Goal: Task Accomplishment & Management: Manage account settings

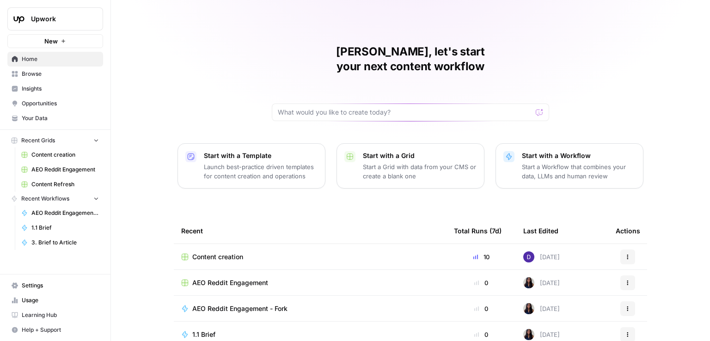
click at [45, 290] on span "Settings" at bounding box center [60, 286] width 77 height 8
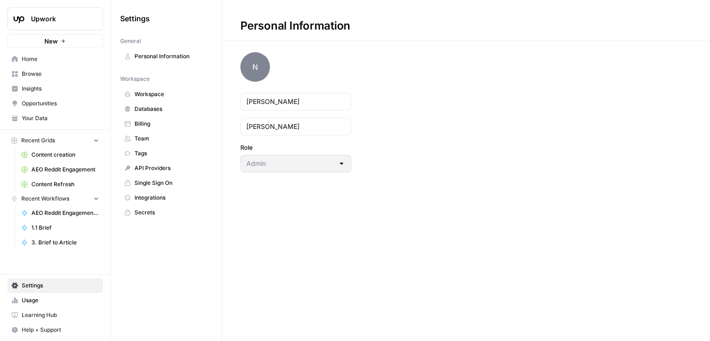
click at [151, 212] on span "Secrets" at bounding box center [172, 213] width 74 height 8
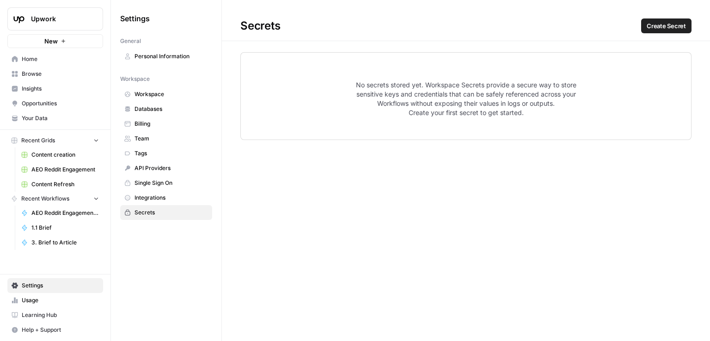
click at [659, 27] on span "Create Secret" at bounding box center [666, 25] width 39 height 9
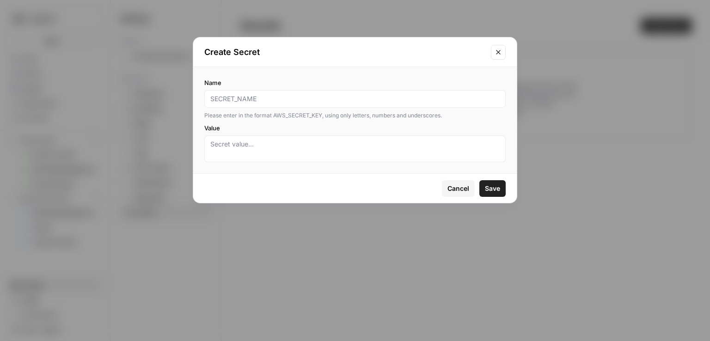
click at [322, 102] on input "Name" at bounding box center [355, 98] width 290 height 9
type input "Okta SCIM Configuration"
click at [492, 186] on span "Save" at bounding box center [492, 188] width 15 height 9
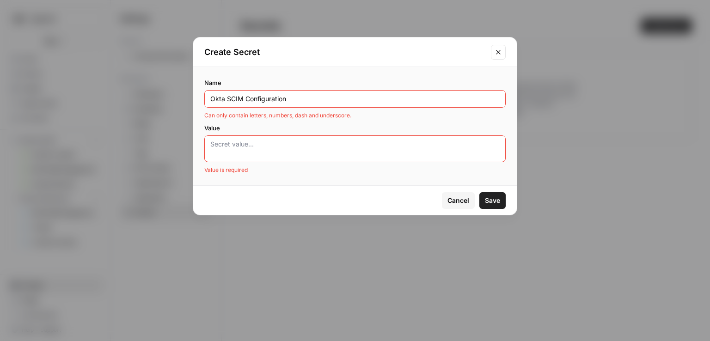
click at [357, 149] on textarea "Value" at bounding box center [355, 149] width 290 height 18
click at [459, 205] on button "Cancel" at bounding box center [458, 200] width 33 height 17
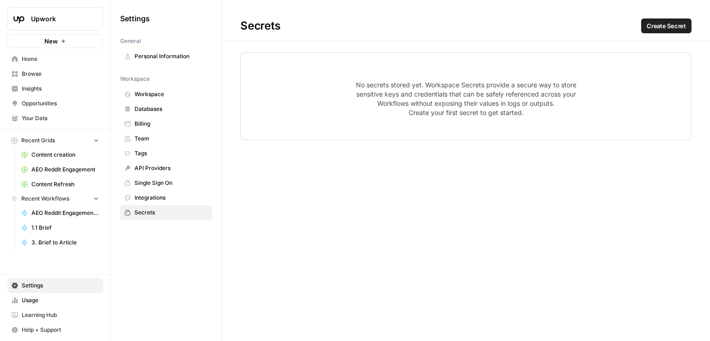
click at [138, 197] on span "Integrations" at bounding box center [172, 198] width 74 height 8
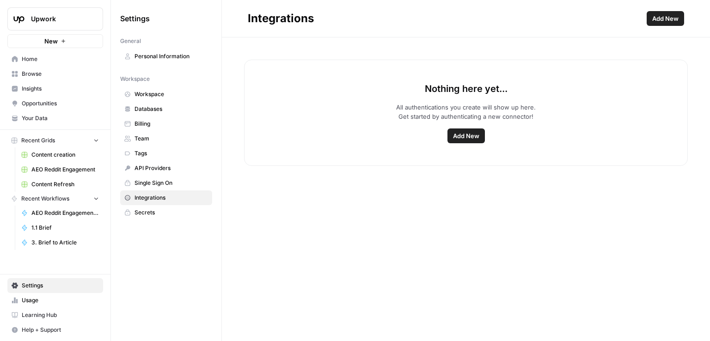
click at [165, 180] on span "Single Sign On" at bounding box center [172, 183] width 74 height 8
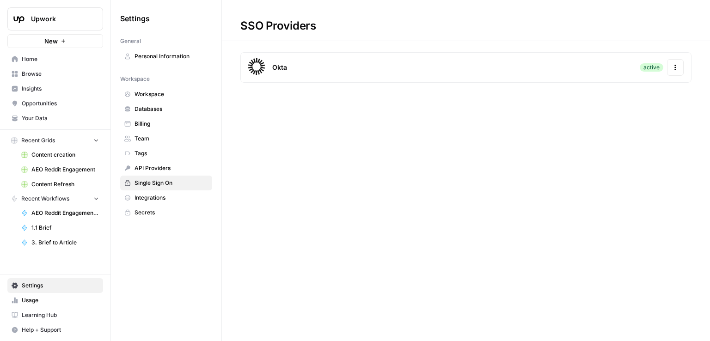
click at [157, 195] on span "Integrations" at bounding box center [172, 198] width 74 height 8
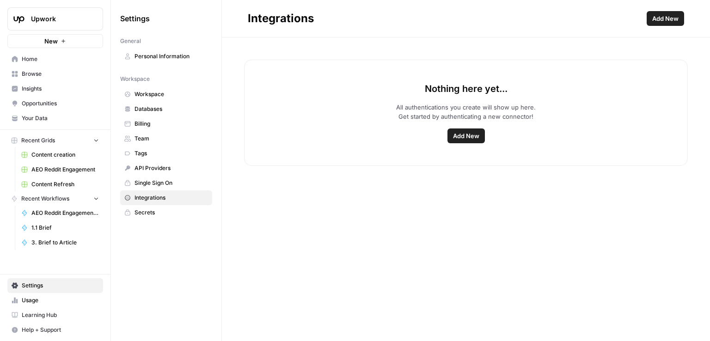
click at [475, 133] on span "Add New" at bounding box center [466, 135] width 26 height 9
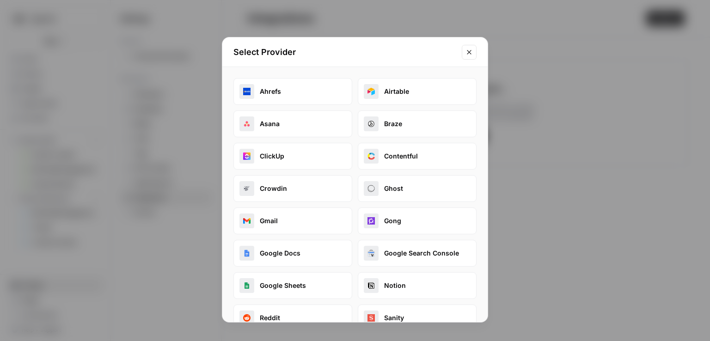
click at [467, 55] on icon "Close modal" at bounding box center [469, 52] width 7 height 7
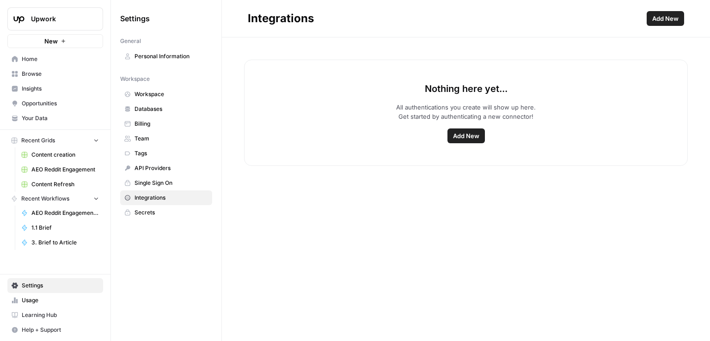
click at [155, 93] on span "Workspace" at bounding box center [172, 94] width 74 height 8
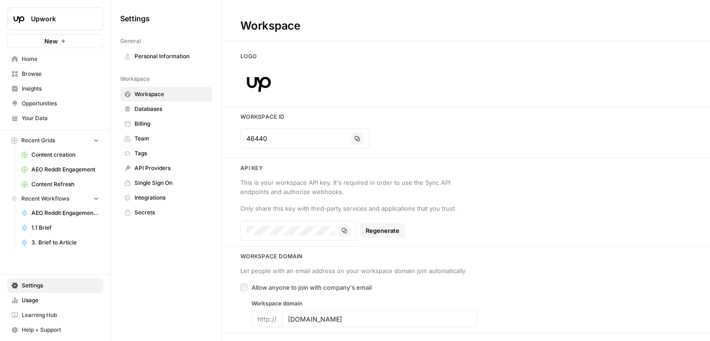
click at [157, 110] on span "Databases" at bounding box center [172, 109] width 74 height 8
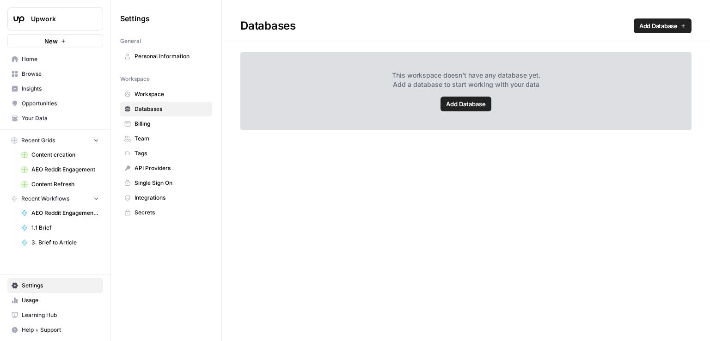
click at [655, 23] on span "Add Database" at bounding box center [659, 25] width 38 height 9
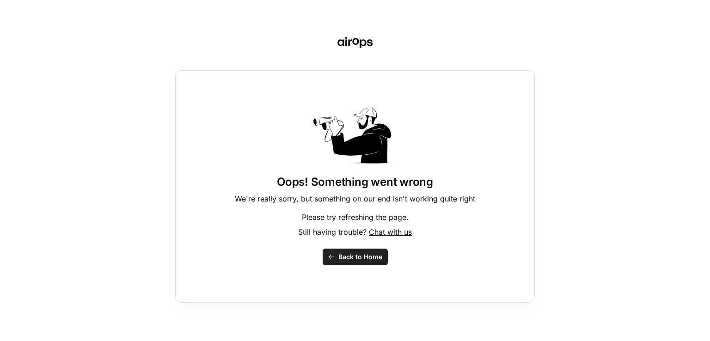
click at [342, 259] on span "Back to Home" at bounding box center [361, 257] width 44 height 9
click at [353, 256] on span "Back to Home" at bounding box center [361, 257] width 44 height 9
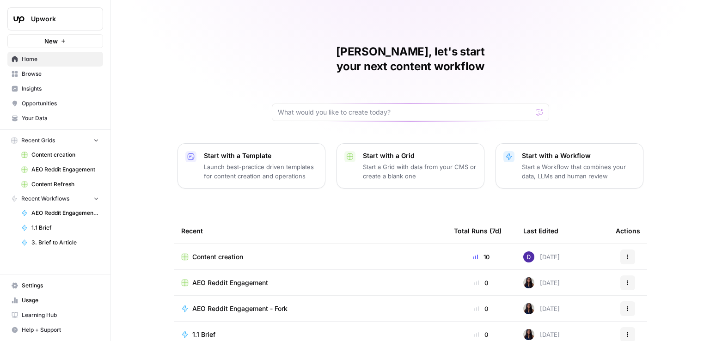
click at [30, 287] on span "Settings" at bounding box center [60, 286] width 77 height 8
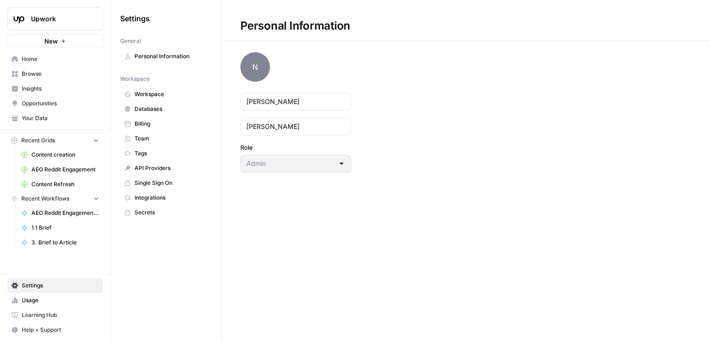
click at [159, 171] on span "API Providers" at bounding box center [172, 168] width 74 height 8
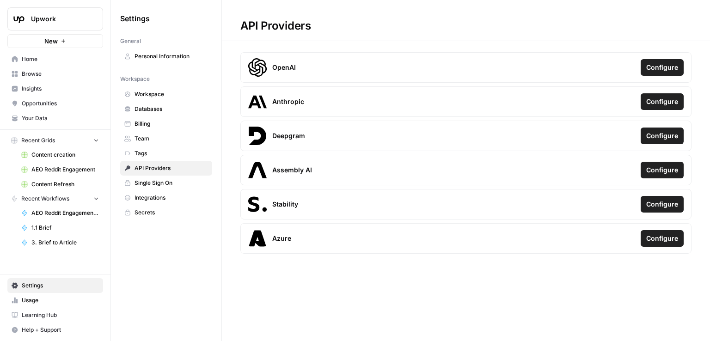
click at [155, 179] on span "Single Sign On" at bounding box center [172, 183] width 74 height 8
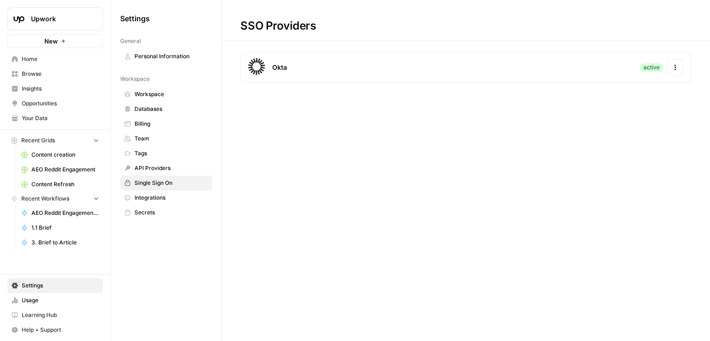
click at [152, 187] on link "Single Sign On" at bounding box center [166, 183] width 92 height 15
click at [152, 197] on span "Integrations" at bounding box center [172, 198] width 74 height 8
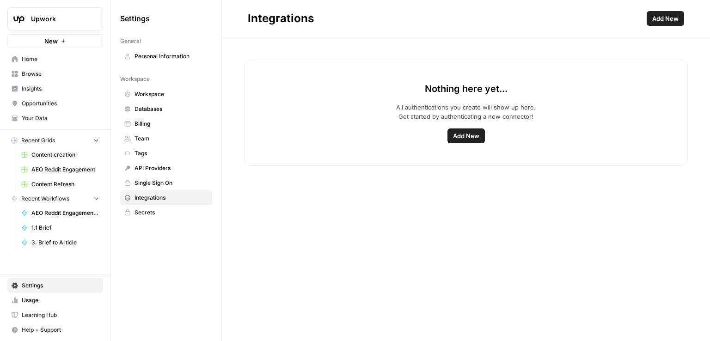
click at [455, 134] on span "Add New" at bounding box center [466, 135] width 26 height 9
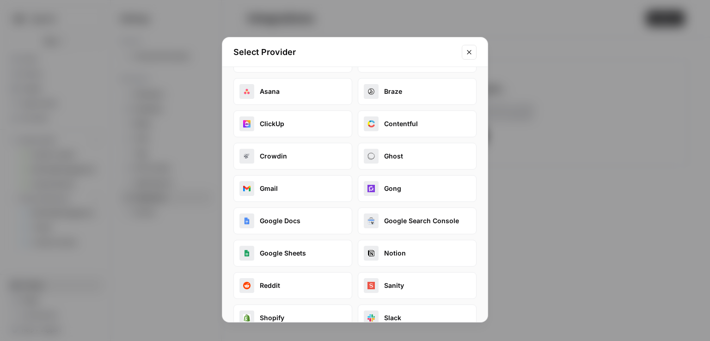
scroll to position [115, 0]
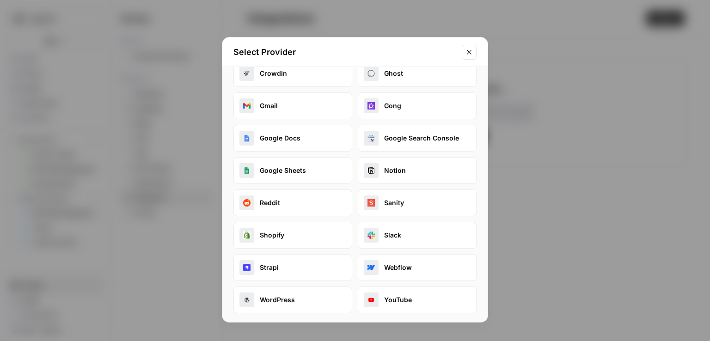
click at [475, 50] on button "Close modal" at bounding box center [469, 52] width 15 height 15
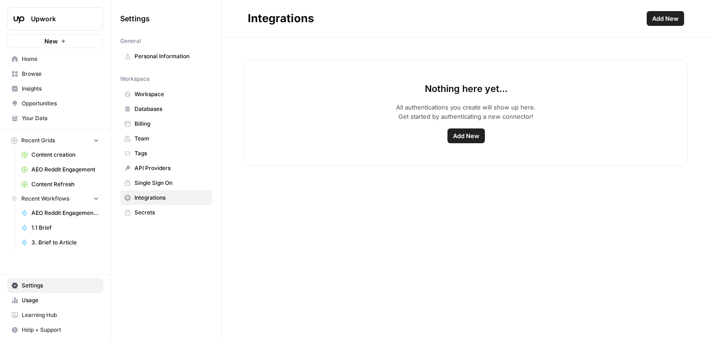
click at [137, 213] on span "Secrets" at bounding box center [172, 213] width 74 height 8
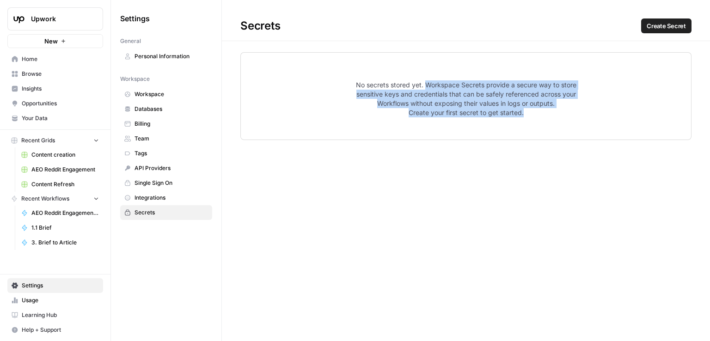
drag, startPoint x: 427, startPoint y: 84, endPoint x: 583, endPoint y: 117, distance: 158.9
click at [583, 117] on div "No secrets stored yet. Workspace Secrets provide a secure way to store sensitiv…" at bounding box center [465, 96] width 451 height 88
click at [665, 23] on span "Create Secret" at bounding box center [666, 25] width 39 height 9
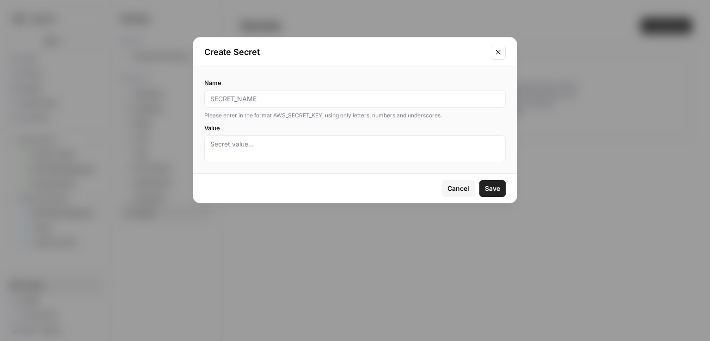
click at [274, 99] on input "Name" at bounding box center [355, 98] width 290 height 9
type input "Okta SCIM"
click at [493, 183] on button "Save" at bounding box center [493, 188] width 26 height 17
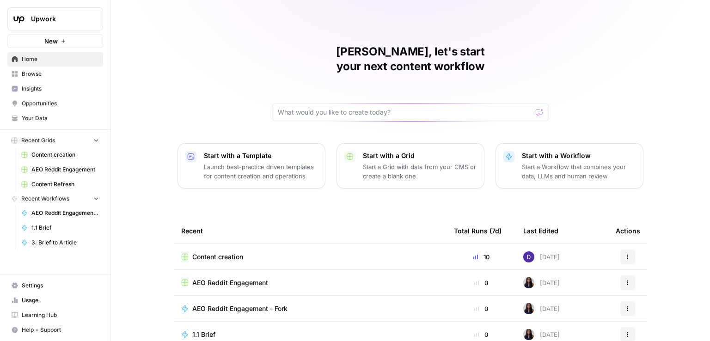
click at [28, 283] on span "Settings" at bounding box center [60, 286] width 77 height 8
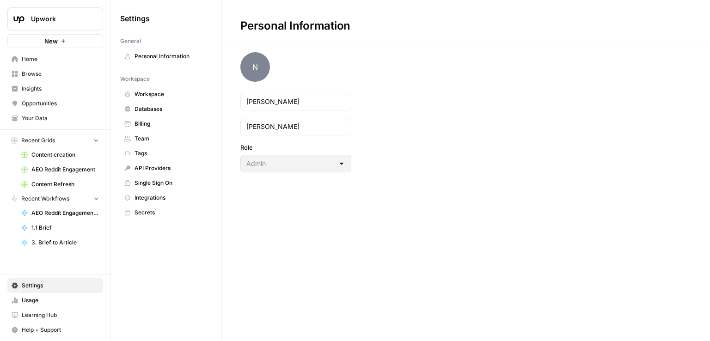
click at [172, 172] on link "API Providers" at bounding box center [166, 168] width 92 height 15
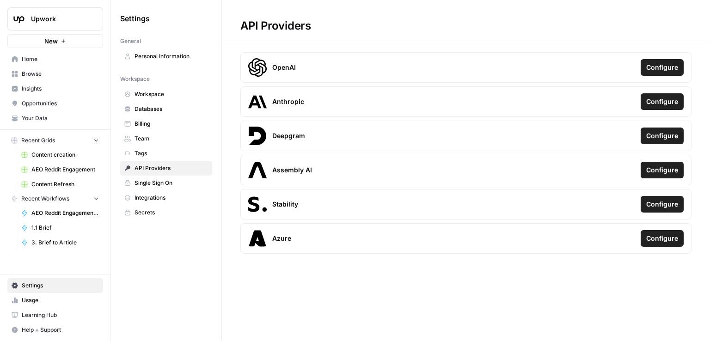
click at [152, 150] on span "Tags" at bounding box center [172, 153] width 74 height 8
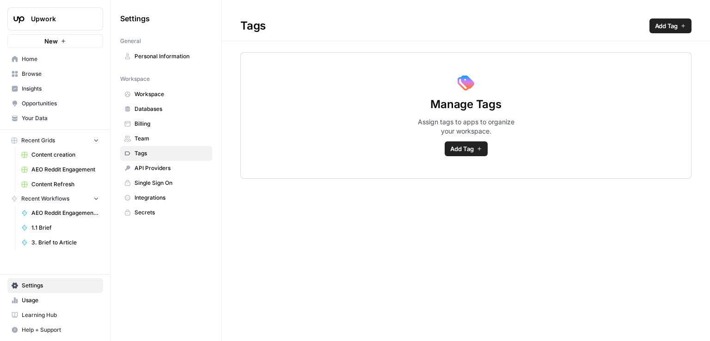
click at [155, 162] on link "API Providers" at bounding box center [166, 168] width 92 height 15
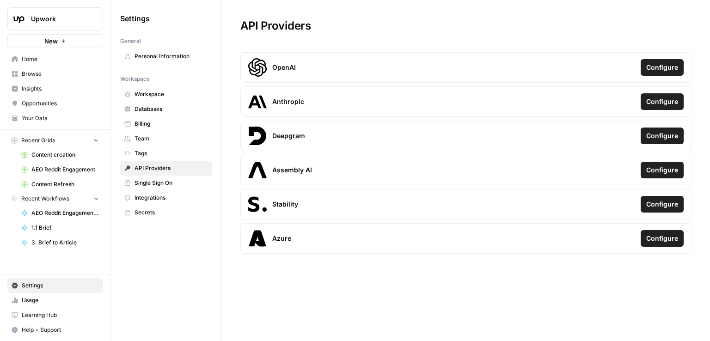
click at [146, 200] on link "Integrations" at bounding box center [166, 198] width 92 height 15
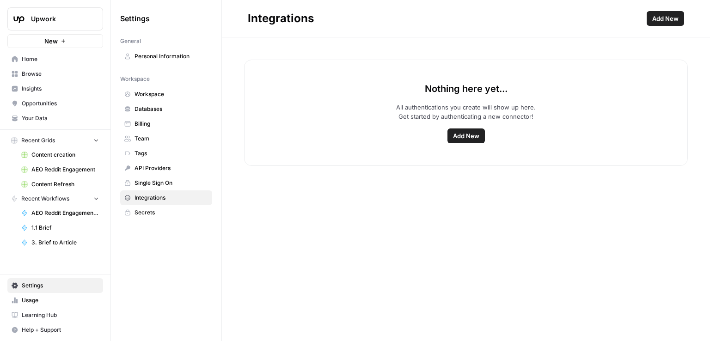
click at [473, 137] on span "Add New" at bounding box center [466, 135] width 26 height 9
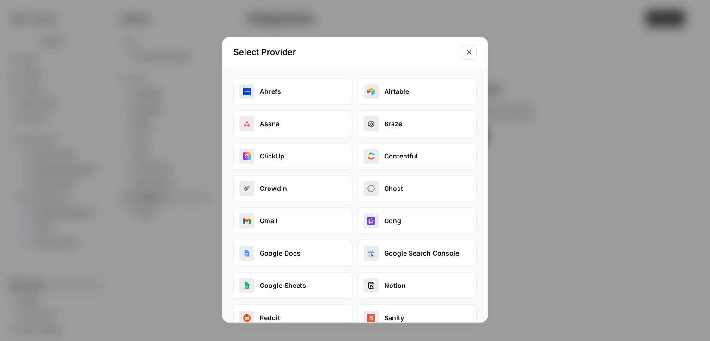
click at [465, 52] on button "Close modal" at bounding box center [469, 52] width 15 height 15
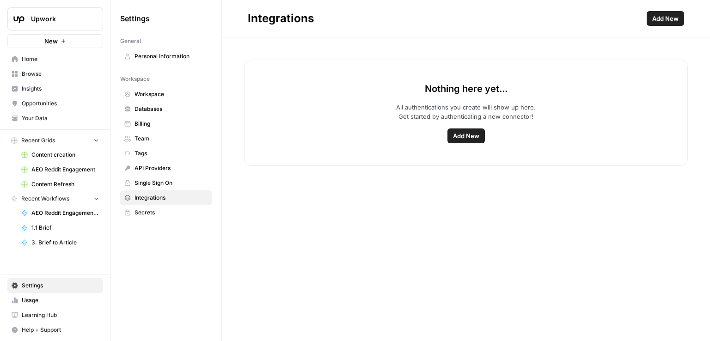
click at [150, 209] on span "Secrets" at bounding box center [172, 213] width 74 height 8
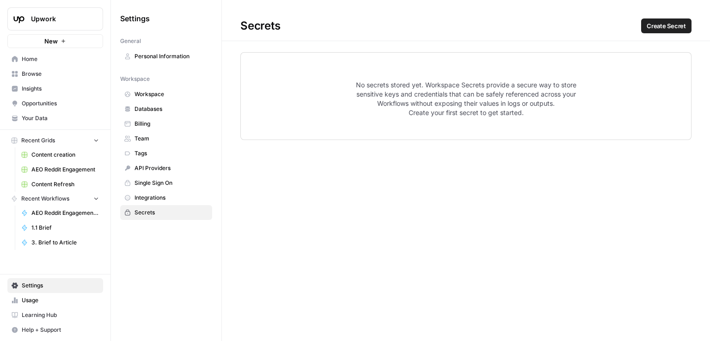
click at [661, 31] on button "Create Secret" at bounding box center [666, 25] width 50 height 15
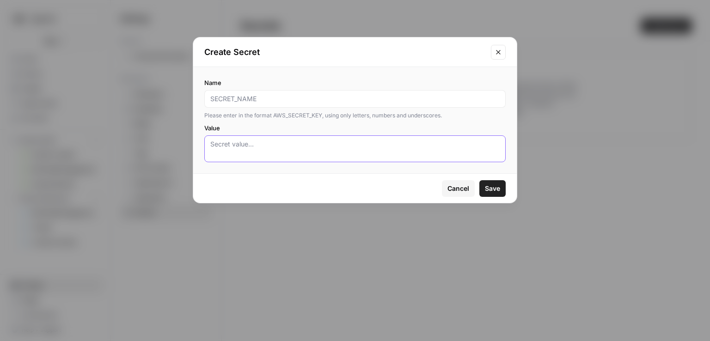
click at [243, 159] on div at bounding box center [355, 149] width 302 height 27
paste textarea "bPmMHuA9q0;qgc#X1O<B7smtgNA(-f3;KkNa"}Jt"
type textarea "bPmMHuA9q0;qgc#X1O<B7smtgNA(-f3;KkNa"}Jt"
click at [241, 100] on input "Name" at bounding box center [355, 98] width 290 height 9
type input "Okta SCIM Connector"
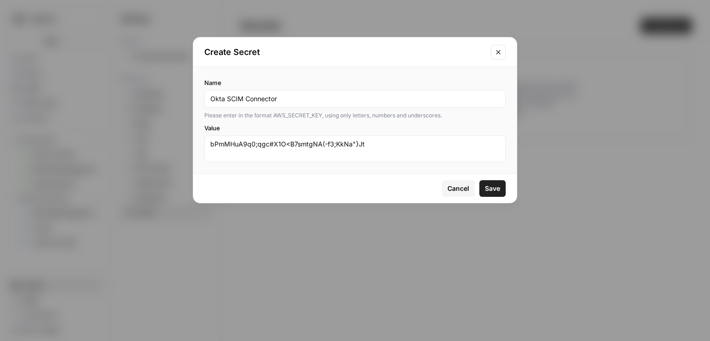
click at [491, 188] on span "Save" at bounding box center [492, 188] width 15 height 9
click at [257, 143] on textarea "bPmMHuA9q0;qgc#X1O<B7smtgNA(-f3;KkNa"}Jt" at bounding box center [355, 149] width 290 height 18
click at [327, 145] on textarea "bPmMHuA9q0_qgc#X1O<B7smtgNA(-f3;KkNa"}Jt" at bounding box center [355, 149] width 290 height 18
click at [357, 145] on textarea "bPmMHuA9q0_qgc#X1O<B7smtgNA_8f3;KkNa"}Jt" at bounding box center [355, 149] width 290 height 18
click at [272, 143] on textarea "bPmMHuA9q0_qgc#X1O<B7smtgNA_8f3;KkNa0_Jt" at bounding box center [355, 149] width 290 height 18
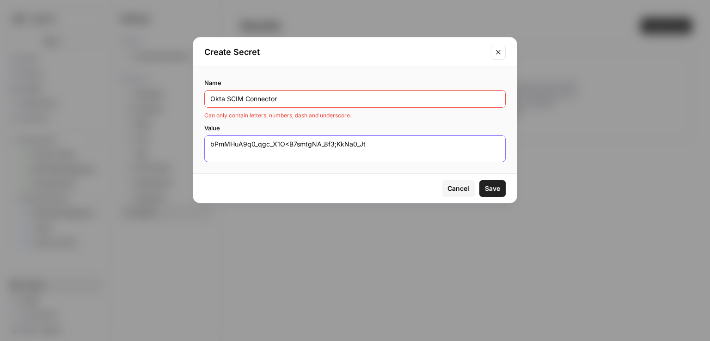
click at [289, 145] on textarea "bPmMHuA9q0_qgc_X1O<B7smtgNA_8f3;KkNa0_Jt" at bounding box center [355, 149] width 290 height 18
click at [333, 145] on textarea "bPmMHuA9q0_qgc_X1O1B7smtgNA_8f3;KkNa0_Jt" at bounding box center [355, 149] width 290 height 18
drag, startPoint x: 371, startPoint y: 145, endPoint x: 104, endPoint y: 144, distance: 267.3
click at [104, 144] on div "Create Secret Name Okta SCIM Connector Can only contain letters, numbers, dash …" at bounding box center [355, 170] width 710 height 341
type textarea "bPmMHuA9q0_qgc_X1O1B7smtgNA_8f30KkNa0_Jt"
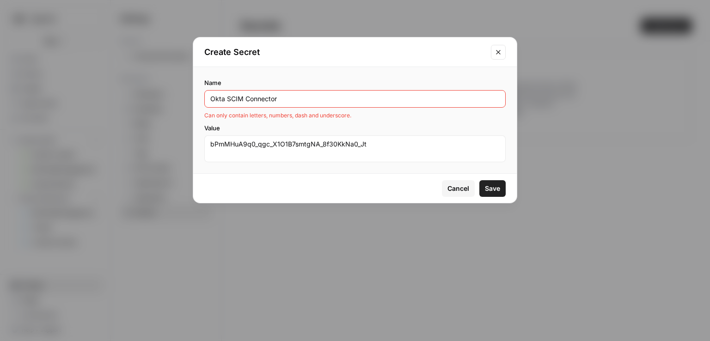
click at [453, 49] on h2 "Create Secret" at bounding box center [344, 52] width 281 height 13
click at [494, 189] on span "Save" at bounding box center [492, 188] width 15 height 9
click at [364, 57] on h2 "Create Secret" at bounding box center [344, 52] width 281 height 13
click at [328, 95] on input "Okta SCIM Connector" at bounding box center [355, 98] width 290 height 9
click at [491, 189] on span "Save" at bounding box center [492, 188] width 15 height 9
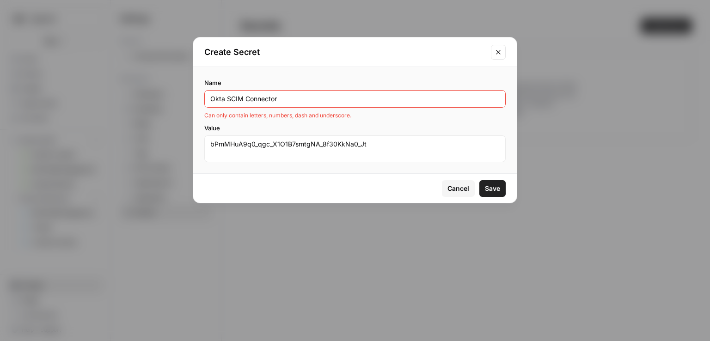
drag, startPoint x: 285, startPoint y: 97, endPoint x: 226, endPoint y: 105, distance: 59.3
click at [226, 105] on div "Okta SCIM Connector" at bounding box center [355, 99] width 302 height 18
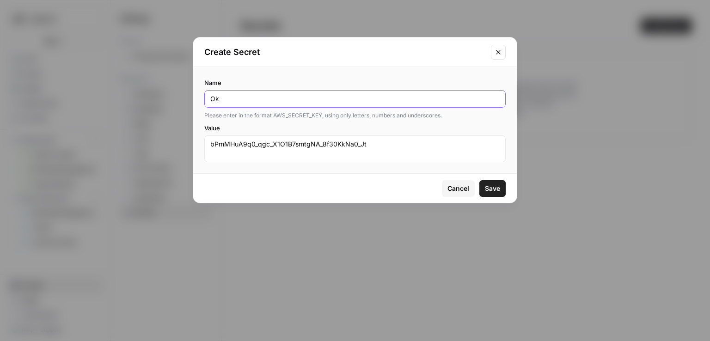
type input "O"
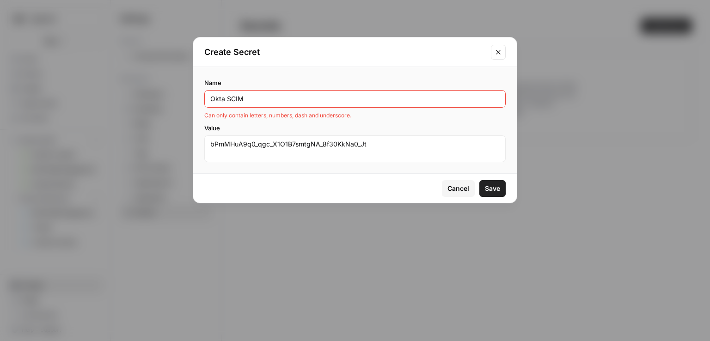
type input "Okta SCIM"
click at [500, 187] on span "Save" at bounding box center [492, 188] width 15 height 9
drag, startPoint x: 370, startPoint y: 146, endPoint x: 144, endPoint y: 139, distance: 225.8
click at [144, 139] on div "Create Secret Name Okta SCIM Can only contain letters, numbers, dash and unders…" at bounding box center [355, 170] width 710 height 341
paste textarea "LSYOhG8hS119z34h14MdmW11ZNedylxIcAjqKq0G"
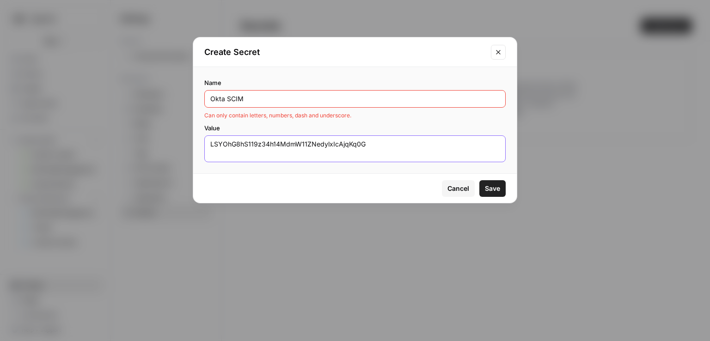
type textarea "LSYOhG8hS119z34h14MdmW11ZNedylxIcAjqKq0G"
click at [491, 185] on span "Save" at bounding box center [492, 188] width 15 height 9
drag, startPoint x: 262, startPoint y: 93, endPoint x: 225, endPoint y: 97, distance: 36.8
click at [225, 97] on div "Okta SCIM" at bounding box center [355, 99] width 302 height 18
drag, startPoint x: 244, startPoint y: 97, endPoint x: 195, endPoint y: 99, distance: 49.5
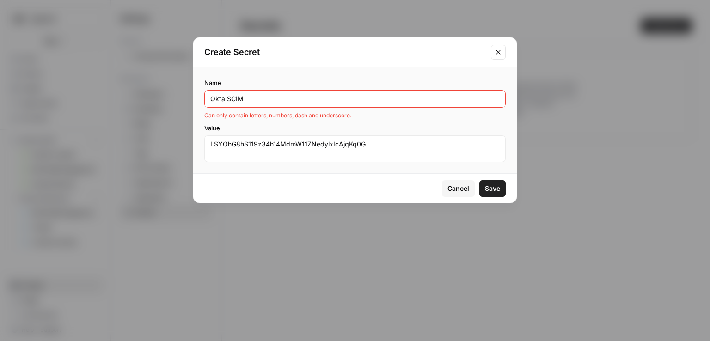
click at [195, 99] on div "Name Okta SCIM Can only contain letters, numbers, dash and underscore. Value LS…" at bounding box center [355, 120] width 324 height 106
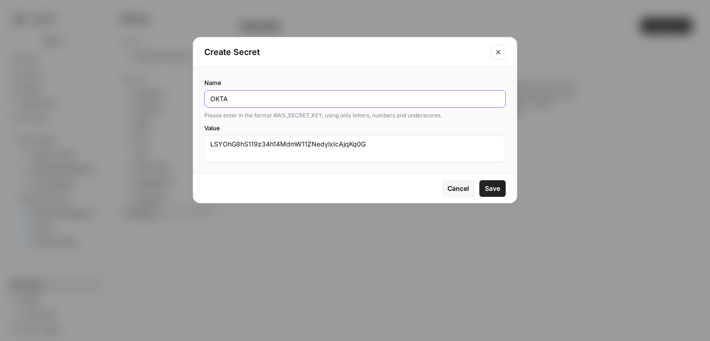
type input "OKTA"
click at [495, 179] on div "Cancel Save" at bounding box center [355, 188] width 324 height 29
click at [490, 187] on span "Save" at bounding box center [492, 188] width 15 height 9
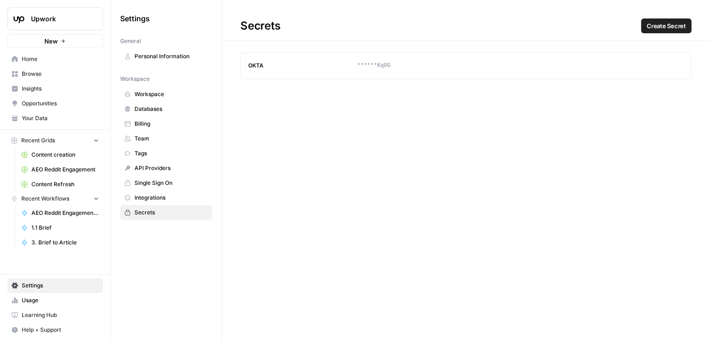
click at [659, 65] on icon "button" at bounding box center [659, 66] width 6 height 6
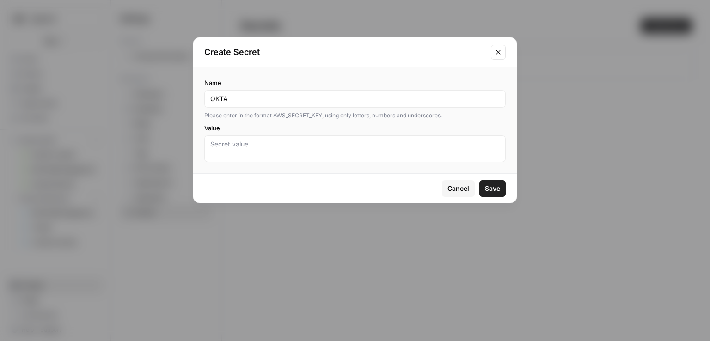
click at [254, 97] on input "OKTA" at bounding box center [355, 98] width 290 height 9
type input "OKTA_SCIM_CONNECTOR"
click at [269, 139] on div at bounding box center [355, 149] width 302 height 27
paste textarea "LSYOhG8hS119z34h14MdmW11ZNedylxIcAjqKq0G"
type textarea "LSYOhG8hS119z34h14MdmW11ZNedylxIcAjqKq0G"
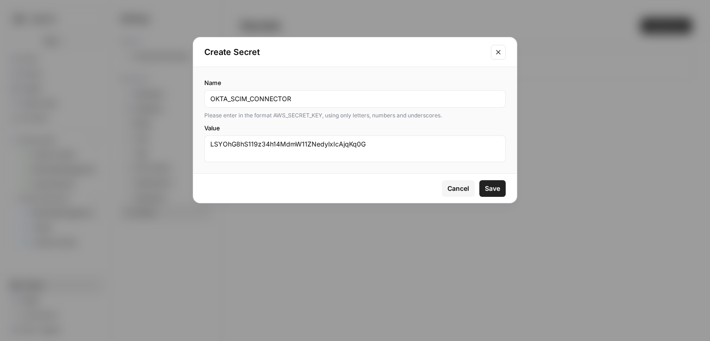
click at [499, 186] on span "Save" at bounding box center [492, 188] width 15 height 9
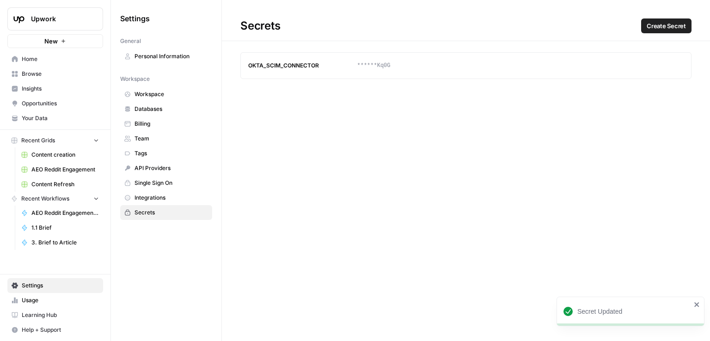
click at [657, 64] on icon "button" at bounding box center [659, 66] width 6 height 6
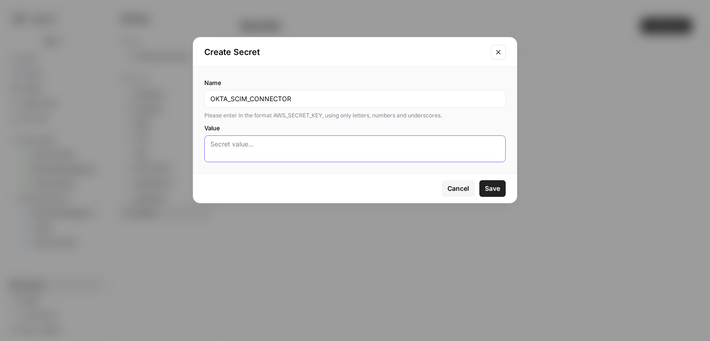
click at [294, 147] on textarea "Value" at bounding box center [355, 149] width 290 height 18
paste textarea "*jAeyC^@YkjJ|2vb850o+]:2'"z/6:!BBcHx$\JB"
type textarea "*jAeyC^@YkjJ|2vb850o+]:2'"z/6:!BBcHx$\JB"
click at [490, 188] on span "Save" at bounding box center [492, 188] width 15 height 9
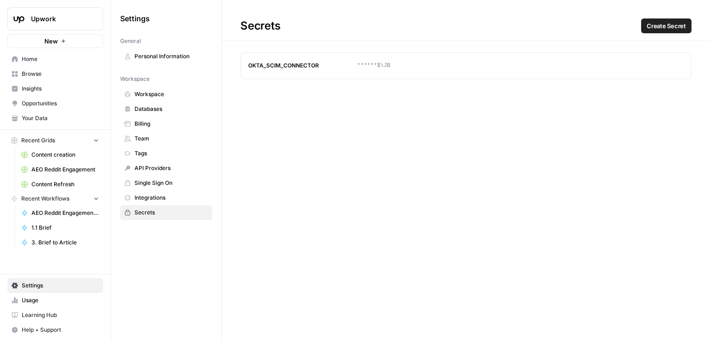
click at [656, 65] on icon "button" at bounding box center [659, 66] width 6 height 6
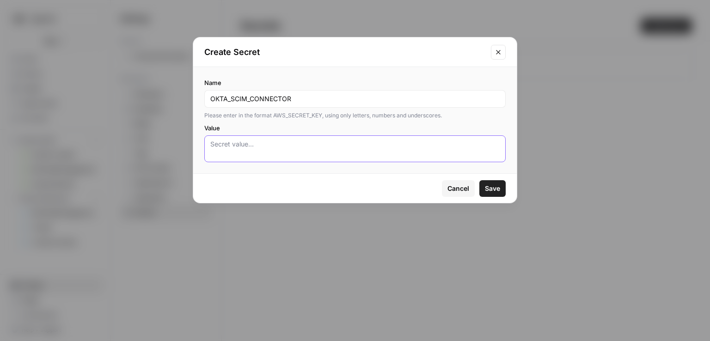
drag, startPoint x: 277, startPoint y: 142, endPoint x: 247, endPoint y: 142, distance: 29.6
click at [247, 142] on textarea "Value" at bounding box center [355, 149] width 290 height 18
paste textarea "33]SbA.1^3G},#/n];N;ha4J9n1n2KN""
type textarea "33]SbA.1^3G},#/n];N;ha4J9n1n2KN""
click at [493, 188] on span "Save" at bounding box center [492, 188] width 15 height 9
